Goal: Task Accomplishment & Management: Manage account settings

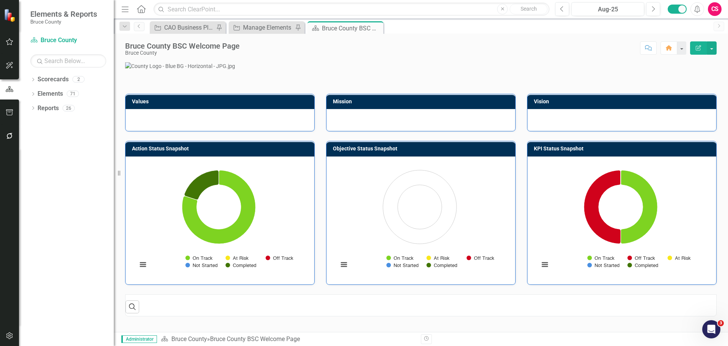
click at [7, 134] on icon "button" at bounding box center [10, 136] width 8 height 6
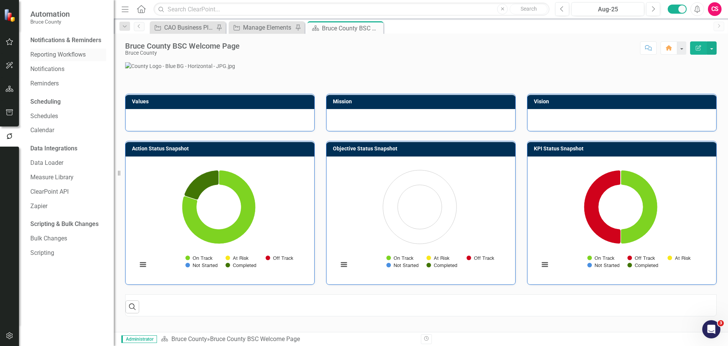
click at [60, 56] on link "Reporting Workflows" at bounding box center [68, 54] width 76 height 9
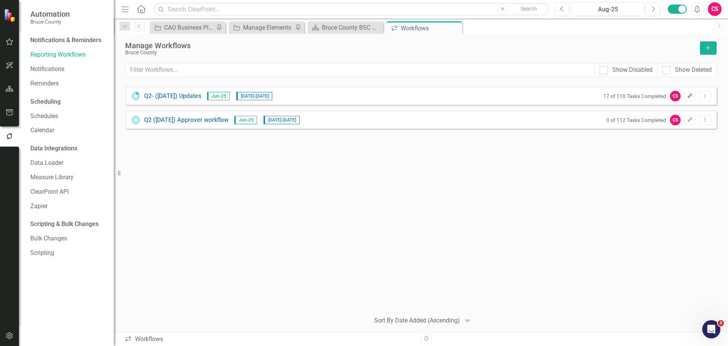
click at [688, 97] on icon "button" at bounding box center [690, 95] width 5 height 5
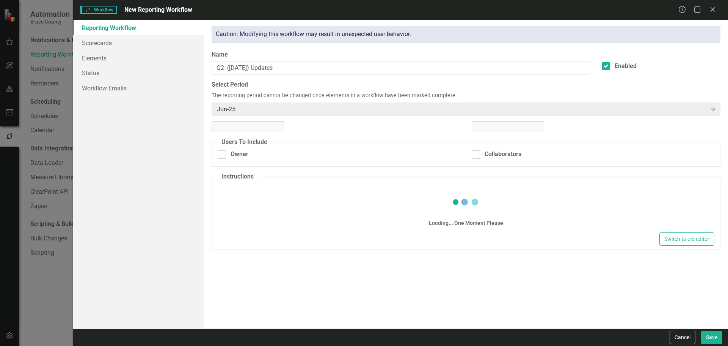
checkbox input "true"
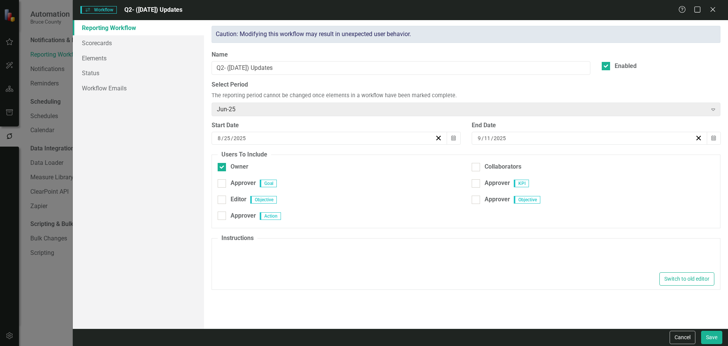
type textarea "<p>Please make updates to your assigned KPIs &amp; Actions for this reporting p…"
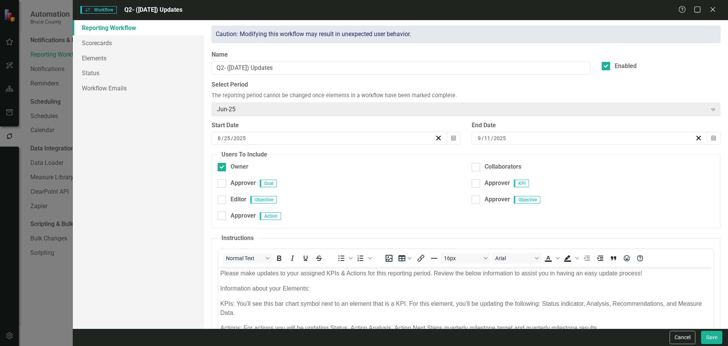
click at [487, 138] on input "11" at bounding box center [487, 138] width 7 height 8
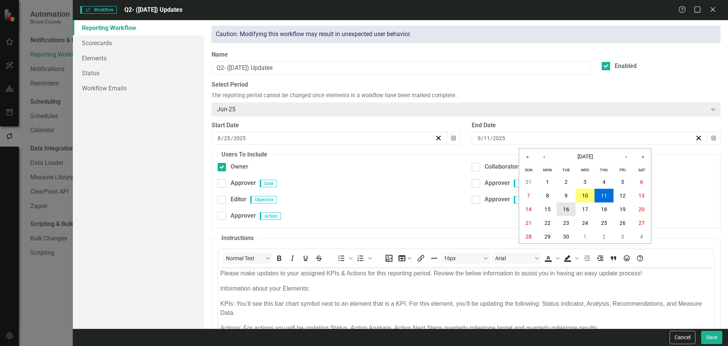
click at [566, 206] on abbr "16" at bounding box center [566, 209] width 6 height 6
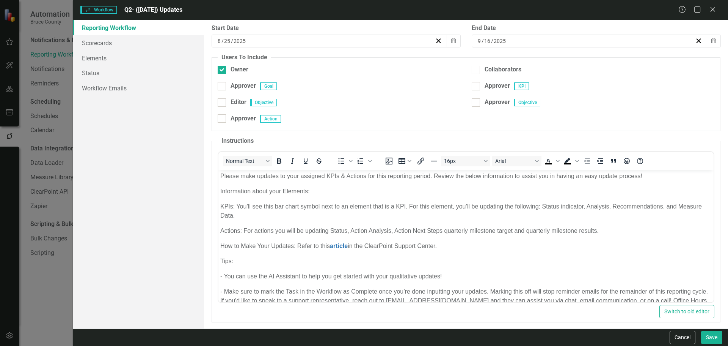
scroll to position [102, 0]
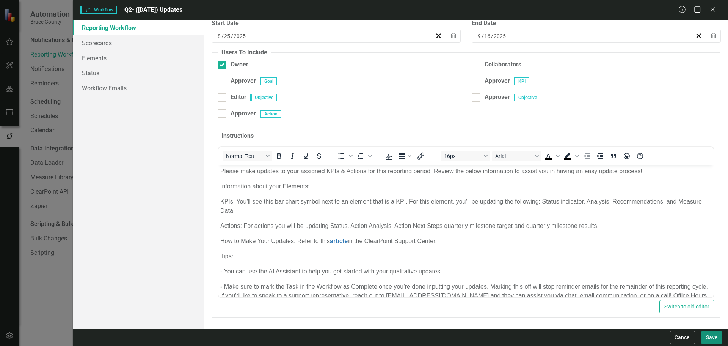
click at [713, 339] on button "Save" at bounding box center [711, 336] width 21 height 13
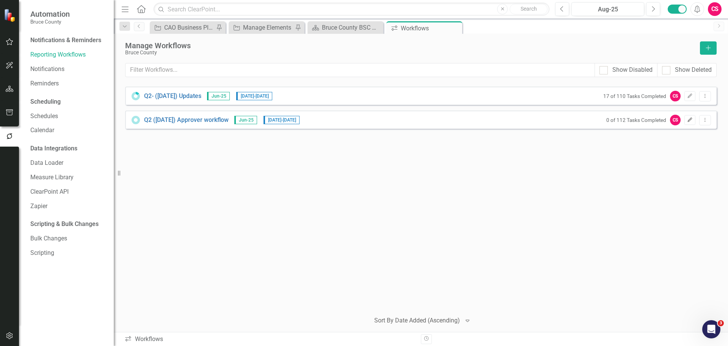
click at [688, 118] on icon "Edit" at bounding box center [690, 120] width 6 height 5
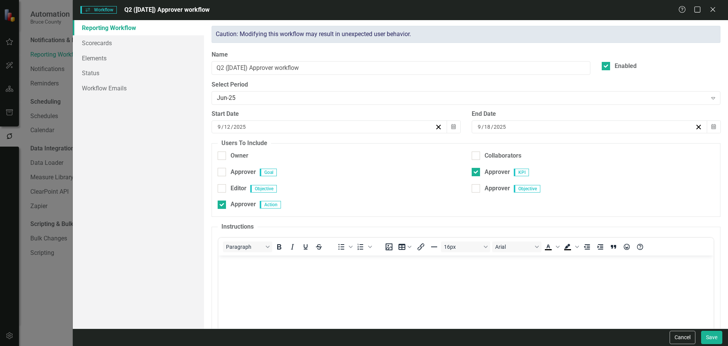
checkbox input "true"
click at [487, 127] on input "18" at bounding box center [487, 127] width 7 height 8
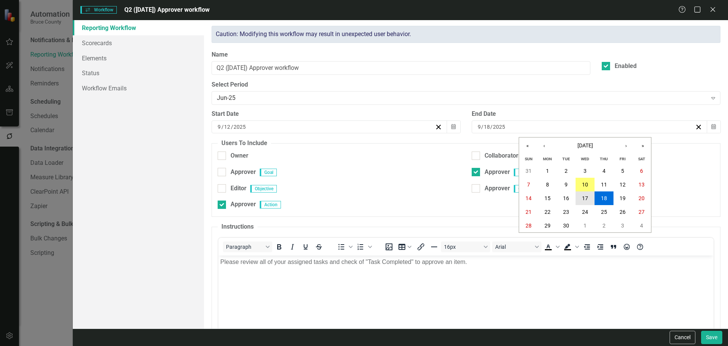
click at [583, 198] on abbr "17" at bounding box center [585, 198] width 6 height 6
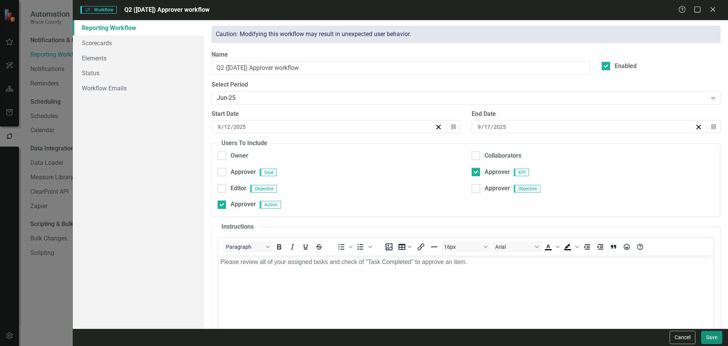
click at [702, 335] on button "Save" at bounding box center [711, 336] width 21 height 13
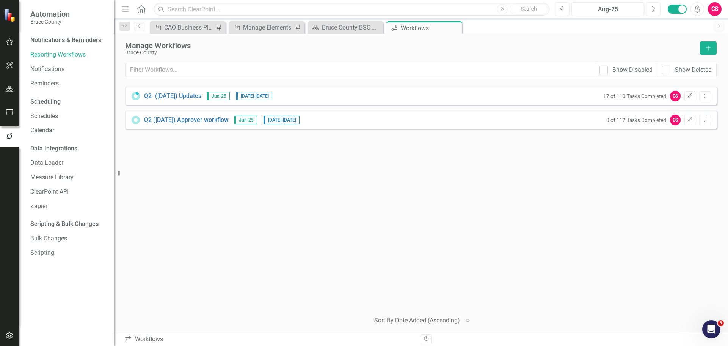
click at [694, 97] on button "Edit" at bounding box center [690, 96] width 11 height 10
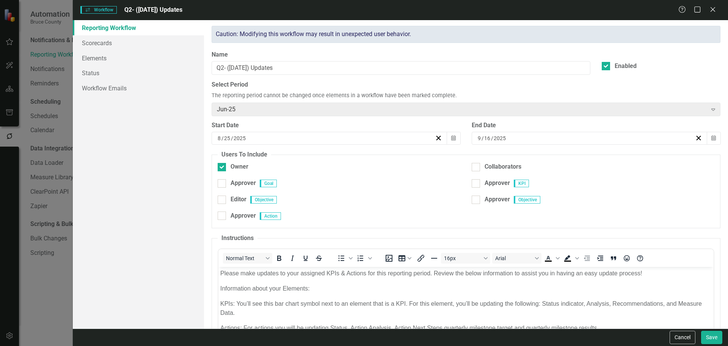
click at [713, 8] on icon "Close" at bounding box center [713, 9] width 8 height 6
